Goal: Obtain resource: Download file/media

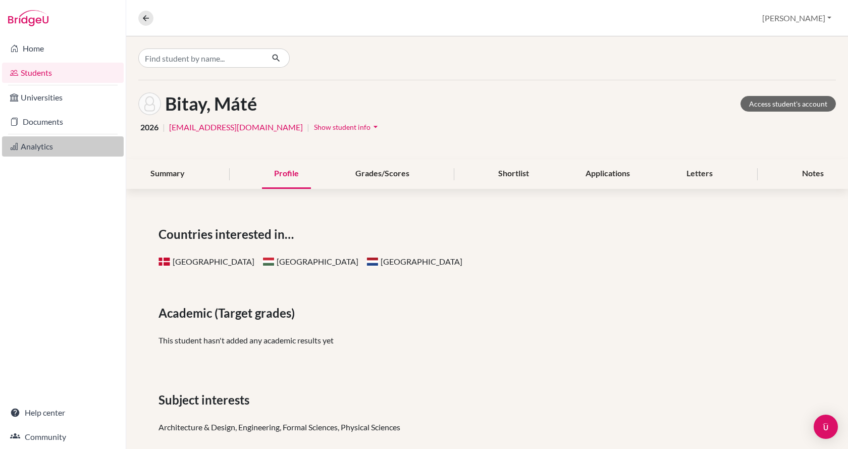
click at [54, 148] on link "Analytics" at bounding box center [63, 146] width 122 height 20
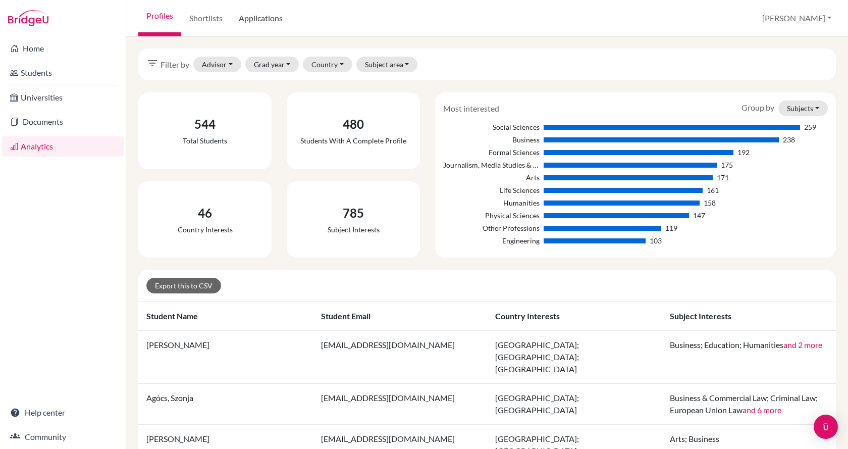
click at [250, 23] on link "Applications" at bounding box center [261, 18] width 60 height 36
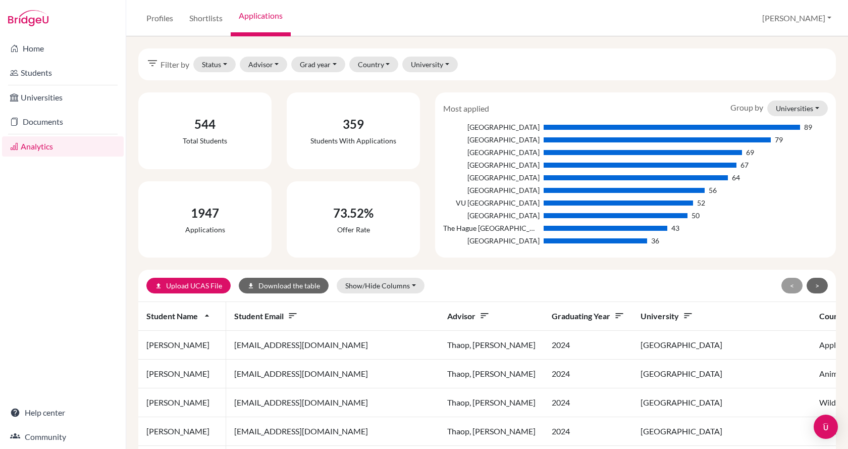
click at [70, 236] on div "Home Students Universities Documents Analytics Help center Community" at bounding box center [63, 242] width 126 height 412
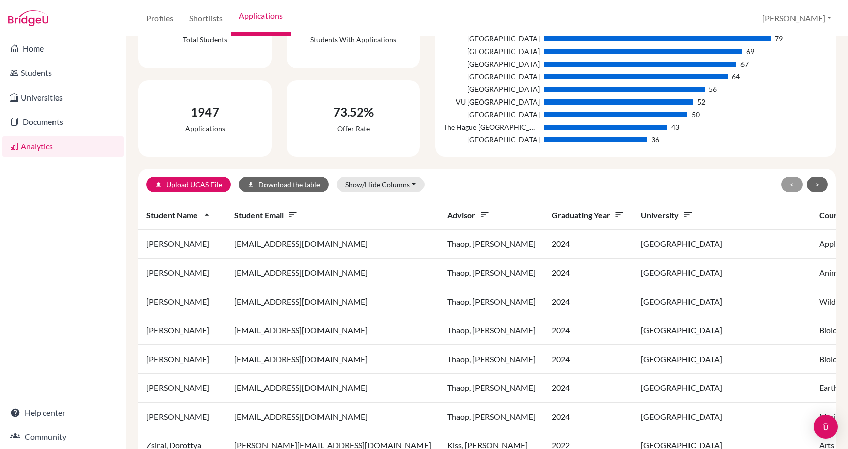
scroll to position [50, 0]
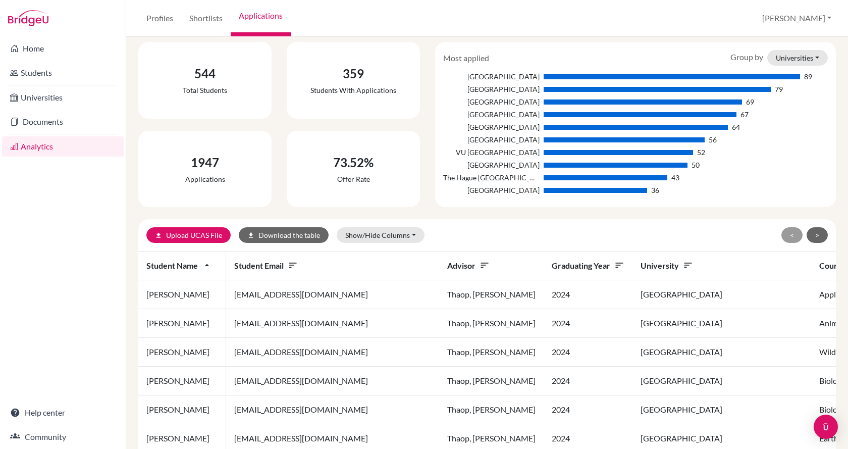
click at [614, 266] on icon "sort" at bounding box center [619, 265] width 10 height 10
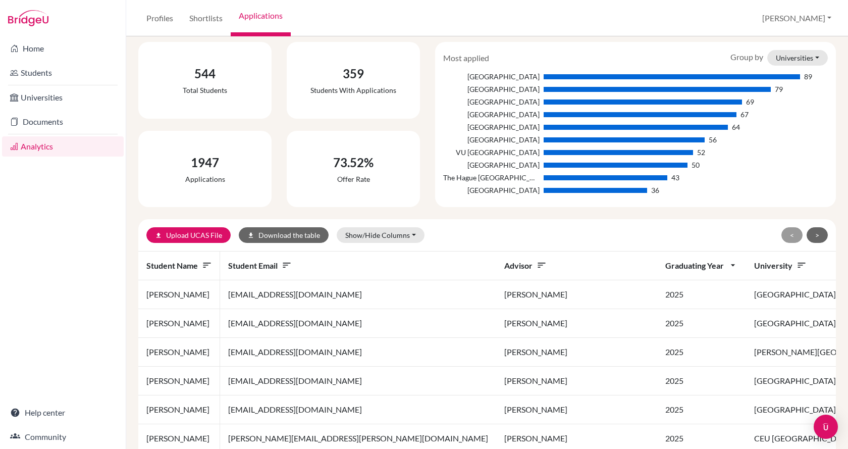
click at [30, 247] on div "Home Students Universities Documents Analytics Help center Community" at bounding box center [63, 242] width 126 height 412
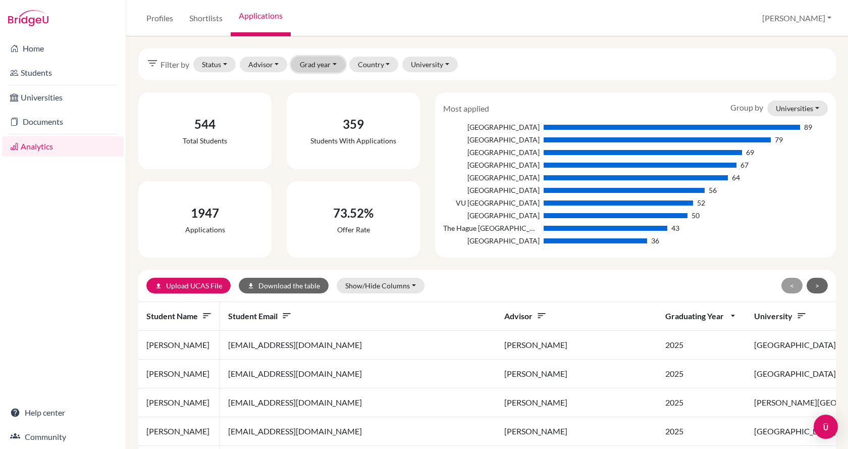
click at [336, 64] on button "Grad year" at bounding box center [318, 65] width 54 height 16
click at [330, 131] on div "2023" at bounding box center [332, 134] width 56 height 12
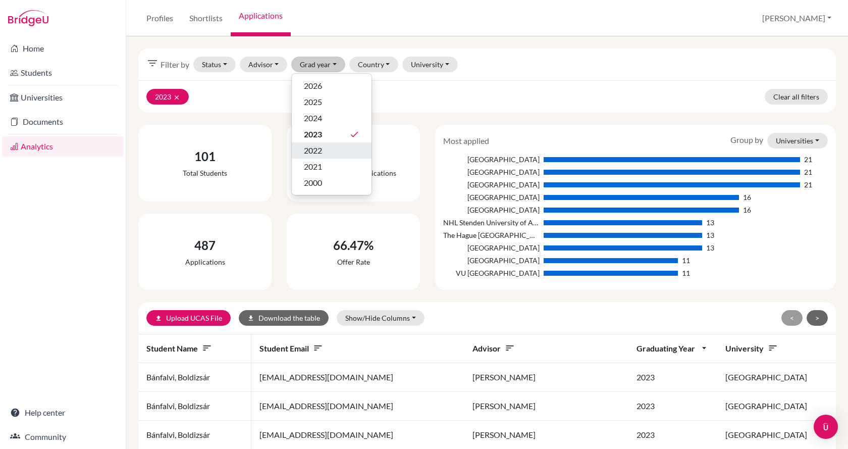
click at [304, 159] on button "2022" at bounding box center [332, 167] width 80 height 16
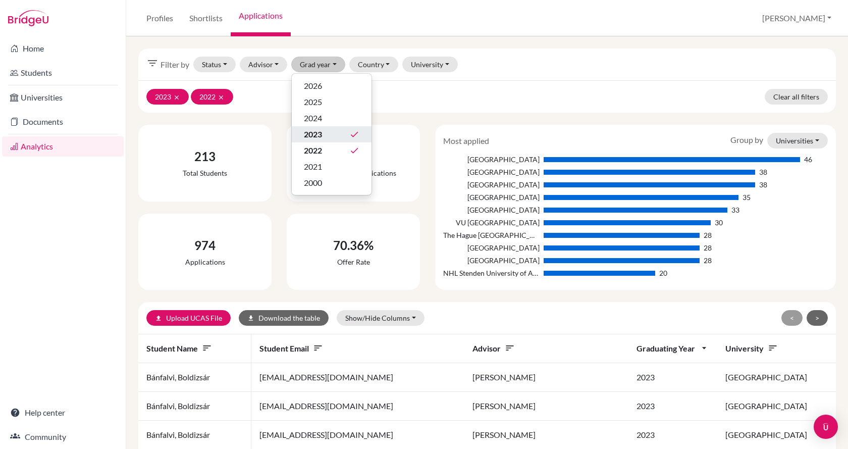
click at [310, 134] on span "2023" at bounding box center [313, 134] width 18 height 12
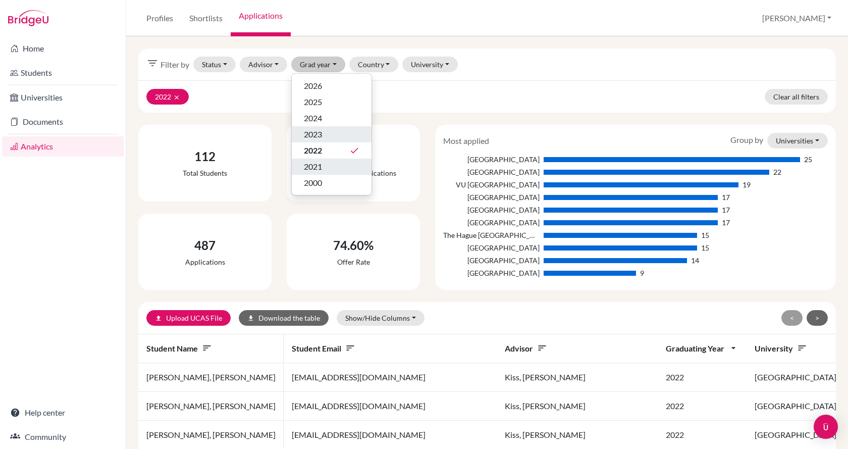
click at [315, 167] on span "2021" at bounding box center [313, 167] width 18 height 12
click at [331, 151] on div "2022 done" at bounding box center [332, 150] width 56 height 12
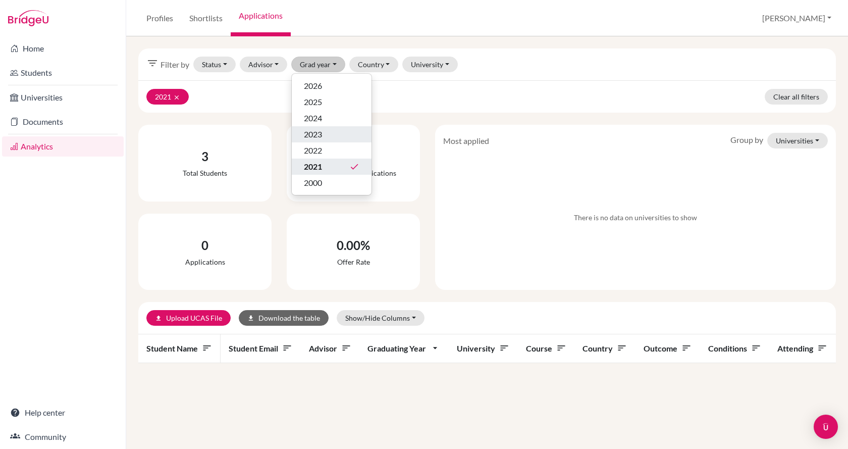
click at [322, 164] on span "2021" at bounding box center [313, 167] width 18 height 12
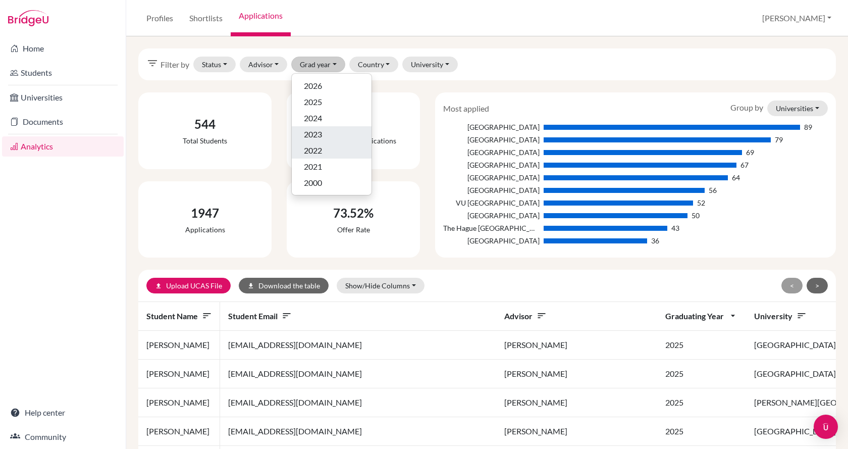
click at [322, 152] on span "2022" at bounding box center [313, 150] width 18 height 12
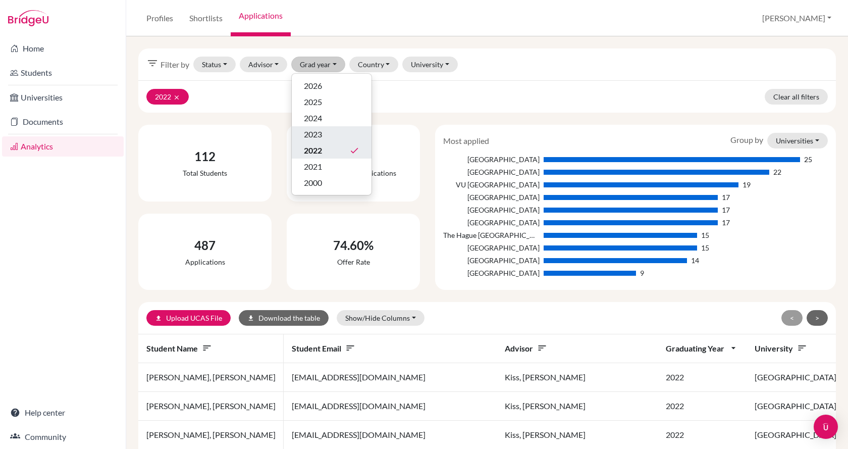
click at [327, 135] on div "2023" at bounding box center [332, 134] width 56 height 12
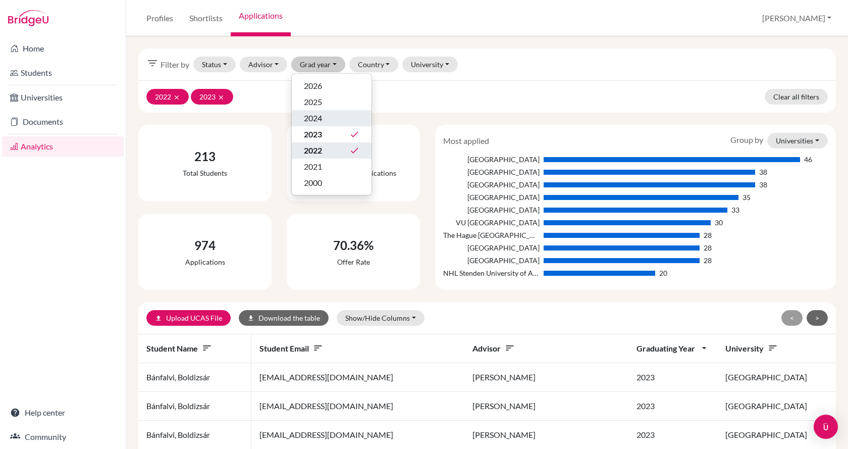
click at [325, 117] on div "2024" at bounding box center [332, 118] width 56 height 12
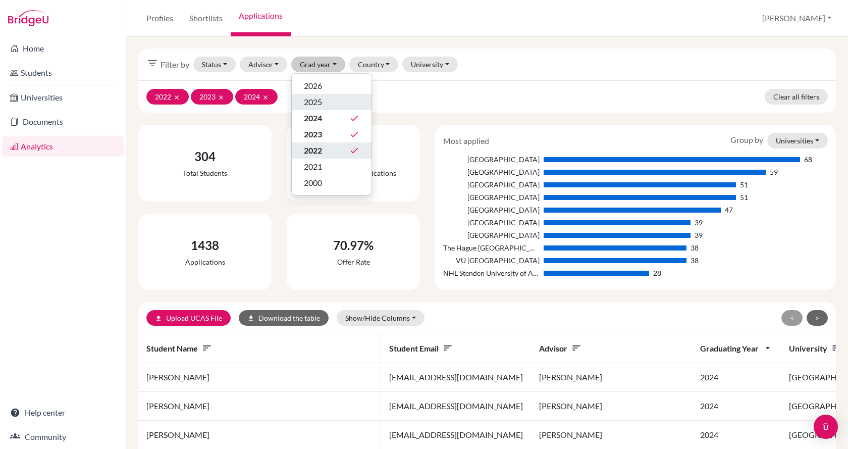
click at [325, 101] on div "2025" at bounding box center [332, 102] width 56 height 12
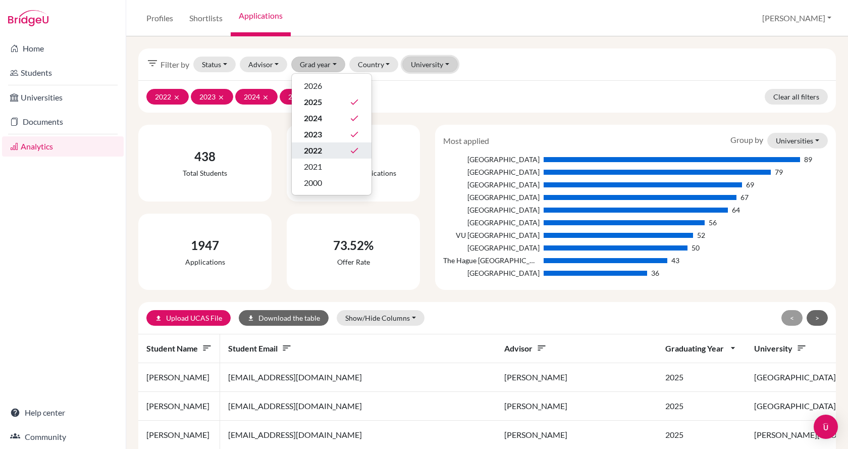
click at [427, 68] on button "University" at bounding box center [430, 65] width 56 height 16
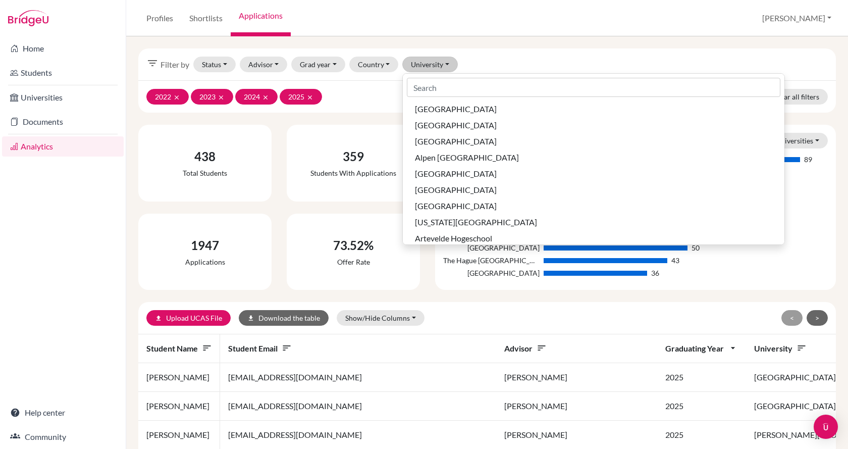
click at [339, 101] on div "2022 clear 2023 clear 2024 clear 2025 clear Clear all filters" at bounding box center [487, 96] width 698 height 32
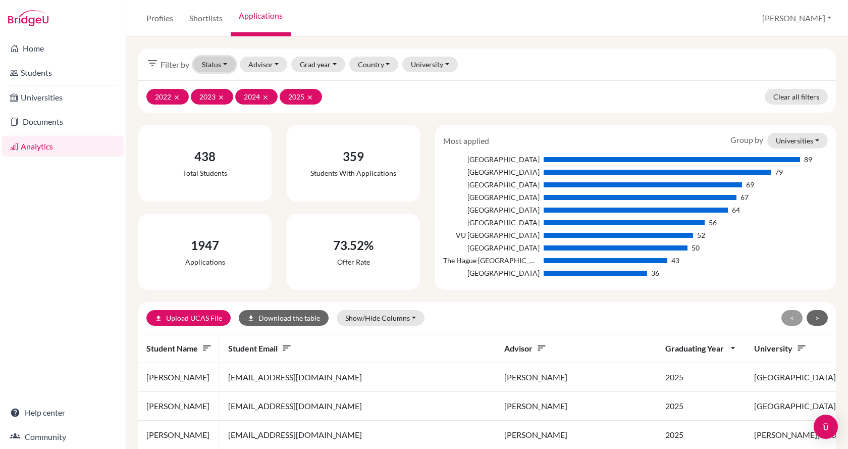
click at [227, 64] on button "Status" at bounding box center [214, 65] width 42 height 16
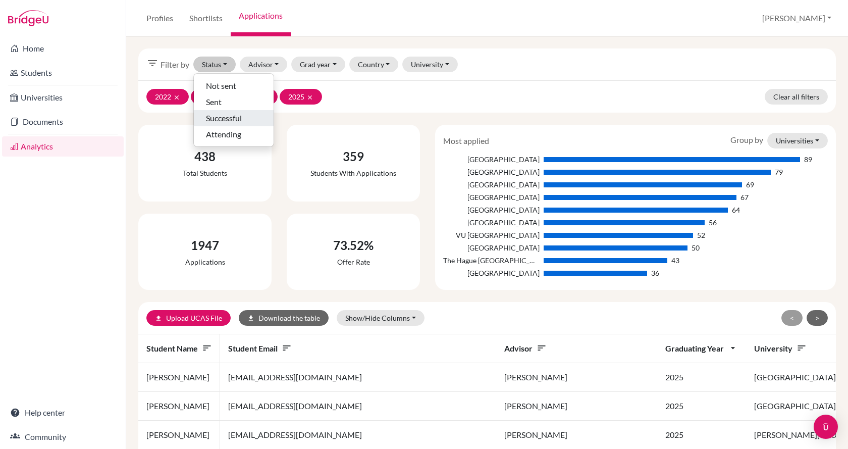
click at [223, 117] on span "Successful" at bounding box center [224, 118] width 36 height 12
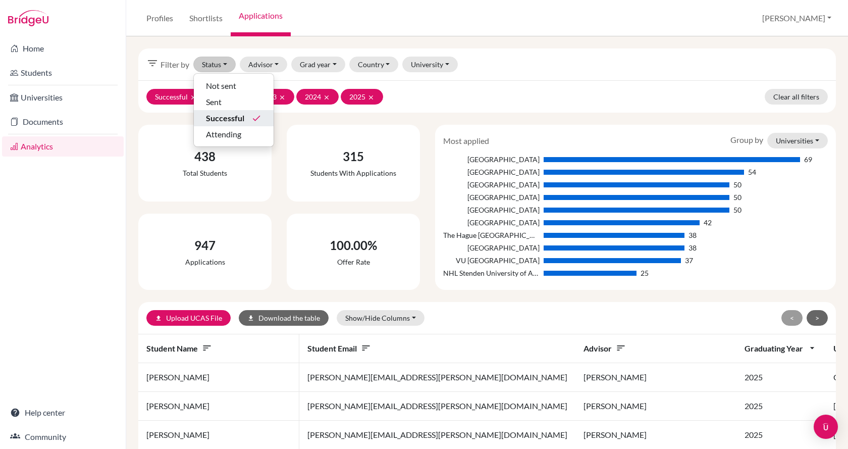
click at [465, 90] on div "Successful clear 2022 clear 2023 clear 2024 clear 2025 clear Clear all filters" at bounding box center [487, 96] width 698 height 32
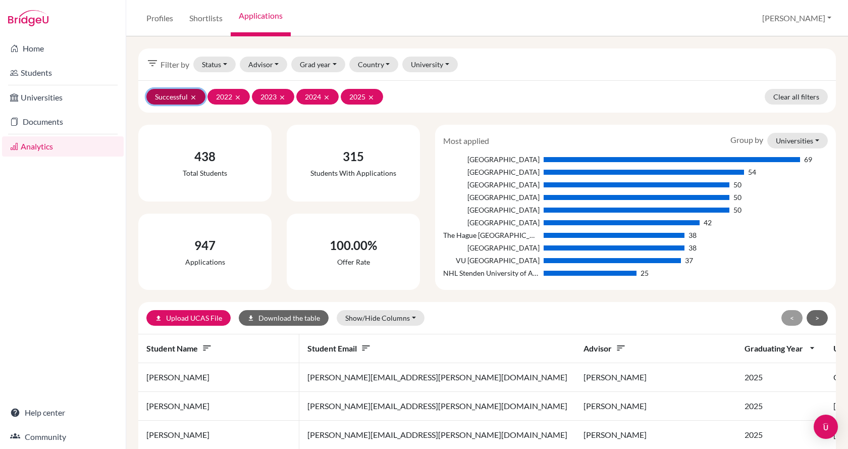
click at [192, 93] on button "Successful clear" at bounding box center [175, 97] width 59 height 16
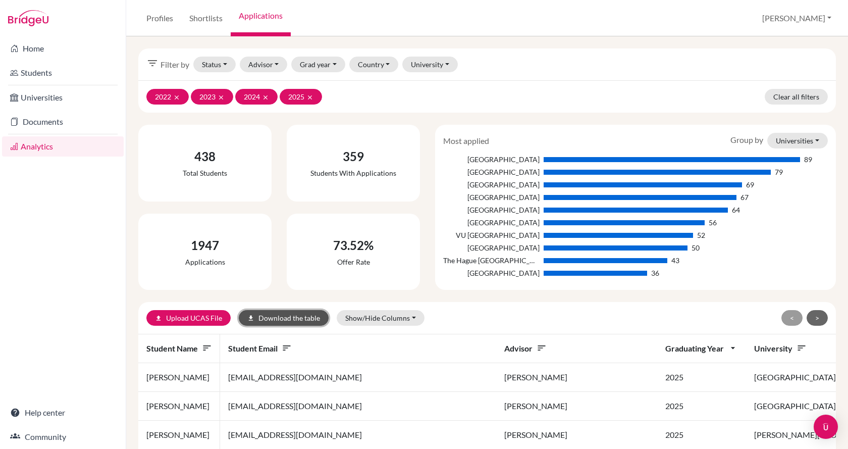
click at [280, 312] on button "download Download the table" at bounding box center [284, 318] width 90 height 16
click at [385, 314] on button "Show/Hide Columns" at bounding box center [381, 318] width 88 height 16
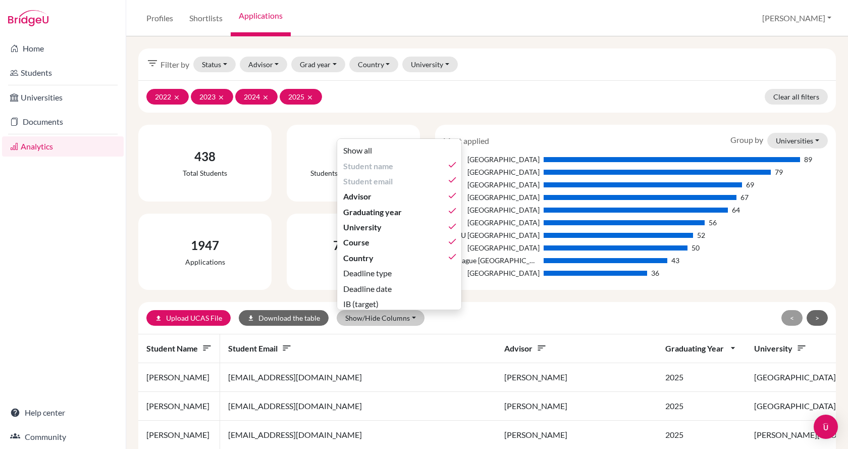
click at [454, 163] on div "Show all Student name done Student email done Advisor done Graduating year done…" at bounding box center [399, 224] width 125 height 172
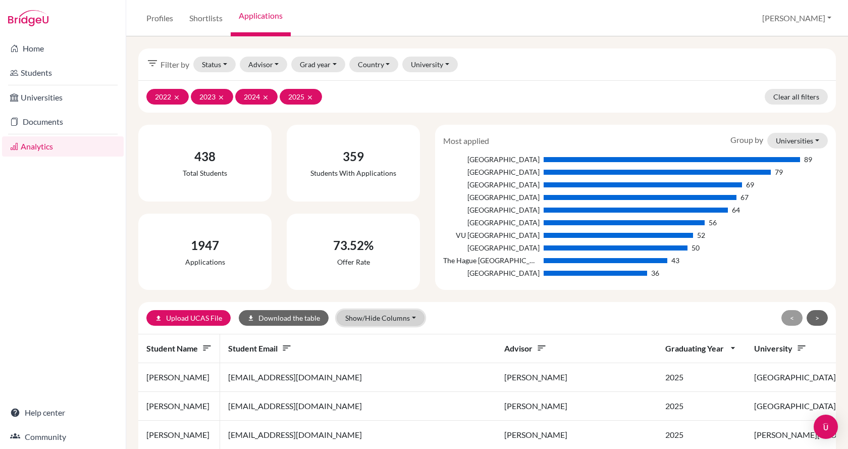
click at [371, 319] on button "Show/Hide Columns" at bounding box center [381, 318] width 88 height 16
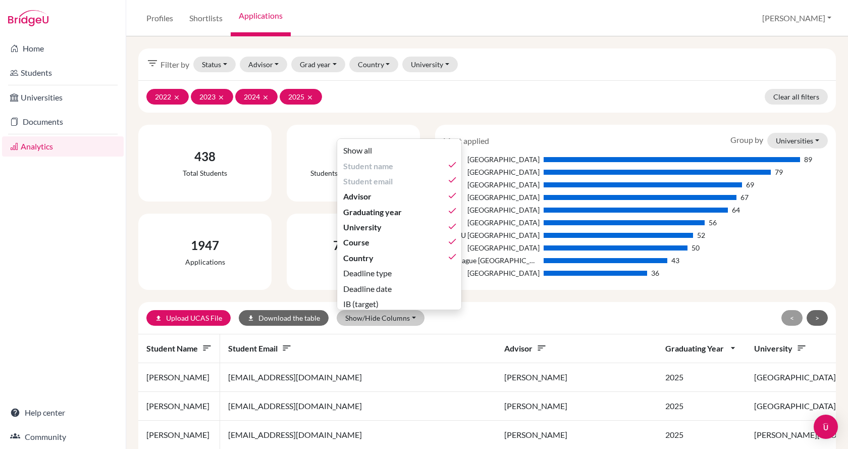
click at [446, 166] on div "Show all Student name done Student email done Advisor done Graduating year done…" at bounding box center [399, 224] width 125 height 172
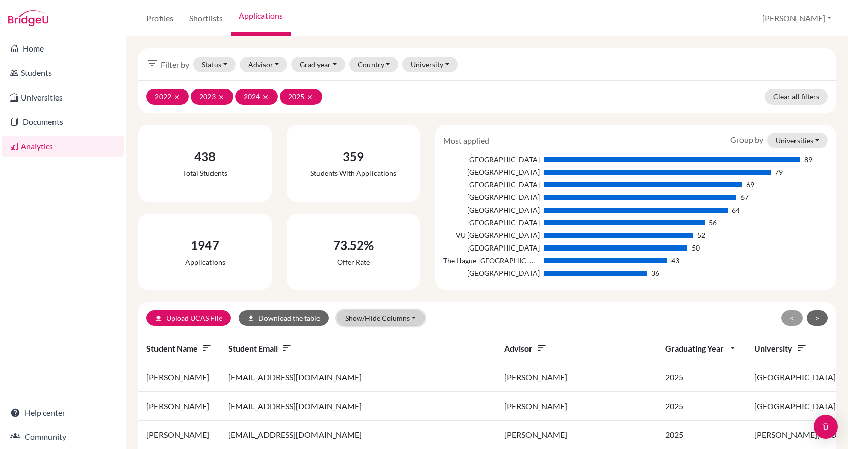
click at [410, 320] on button "Show/Hide Columns" at bounding box center [381, 318] width 88 height 16
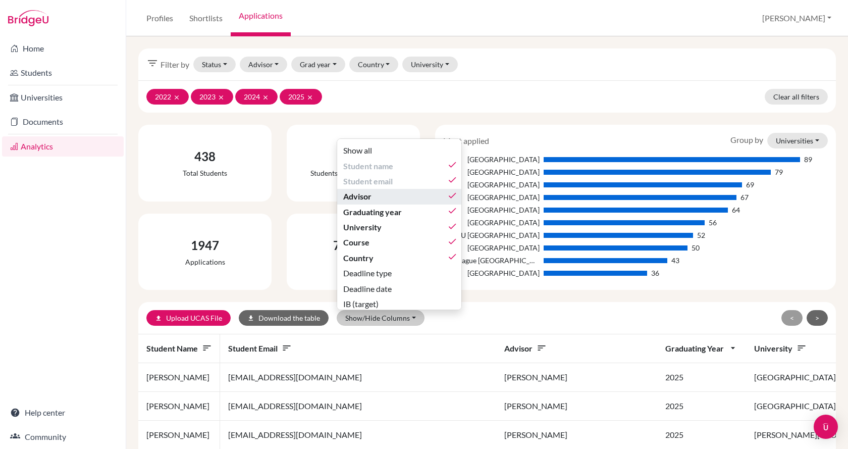
click at [456, 194] on icon "done" at bounding box center [452, 195] width 10 height 10
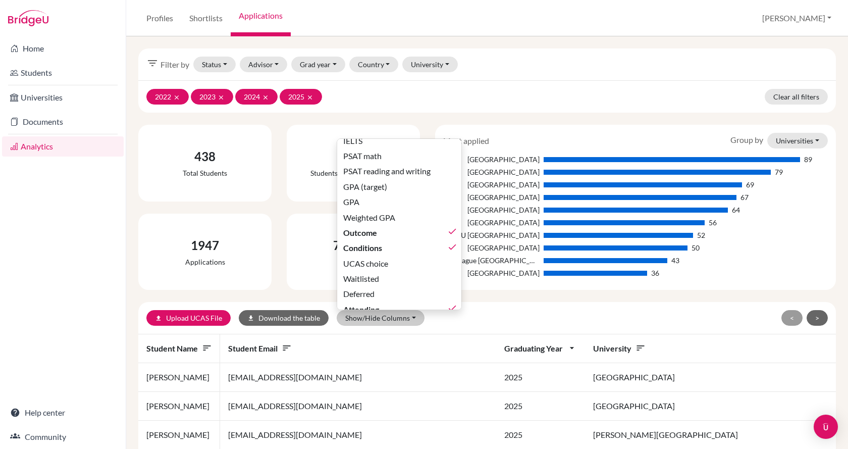
scroll to position [336, 0]
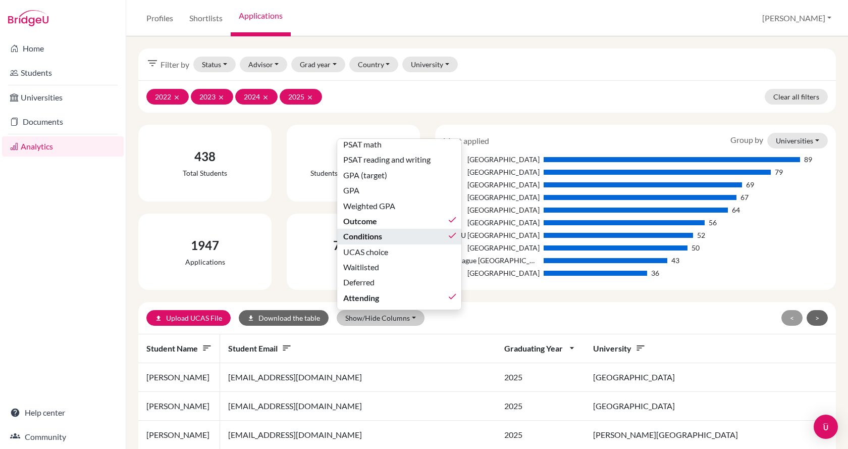
click at [456, 230] on icon "done" at bounding box center [452, 235] width 10 height 10
click at [423, 277] on div "Deferred" at bounding box center [400, 282] width 114 height 12
click at [421, 263] on div "Waitlisted" at bounding box center [400, 267] width 114 height 12
click at [452, 261] on icon "done" at bounding box center [452, 266] width 10 height 10
click at [453, 276] on icon "done" at bounding box center [452, 281] width 10 height 10
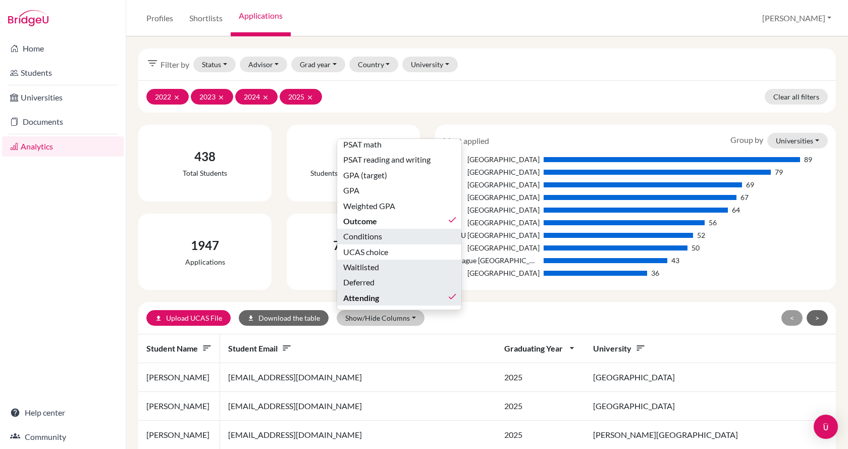
click at [453, 291] on icon "done" at bounding box center [452, 296] width 10 height 10
click at [492, 309] on div "upload Upload UCAS File download Download the table Show/Hide Columns Show all …" at bounding box center [487, 318] width 698 height 32
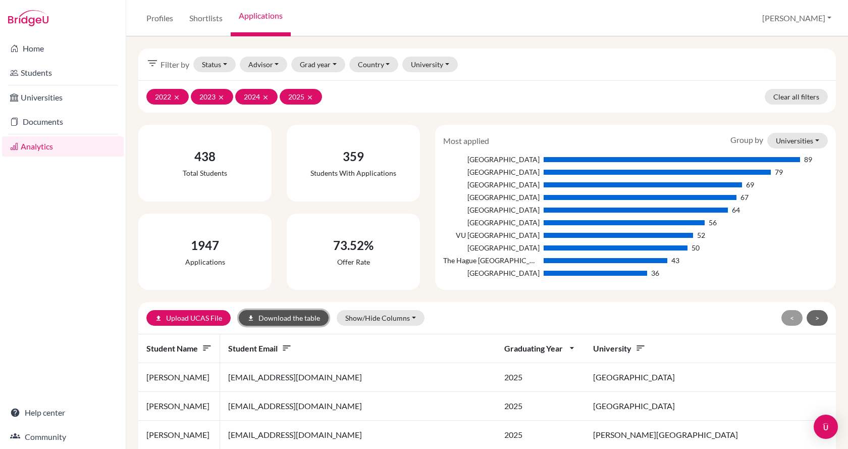
click at [295, 319] on button "download Download the table" at bounding box center [284, 318] width 90 height 16
